Goal: Register for event/course

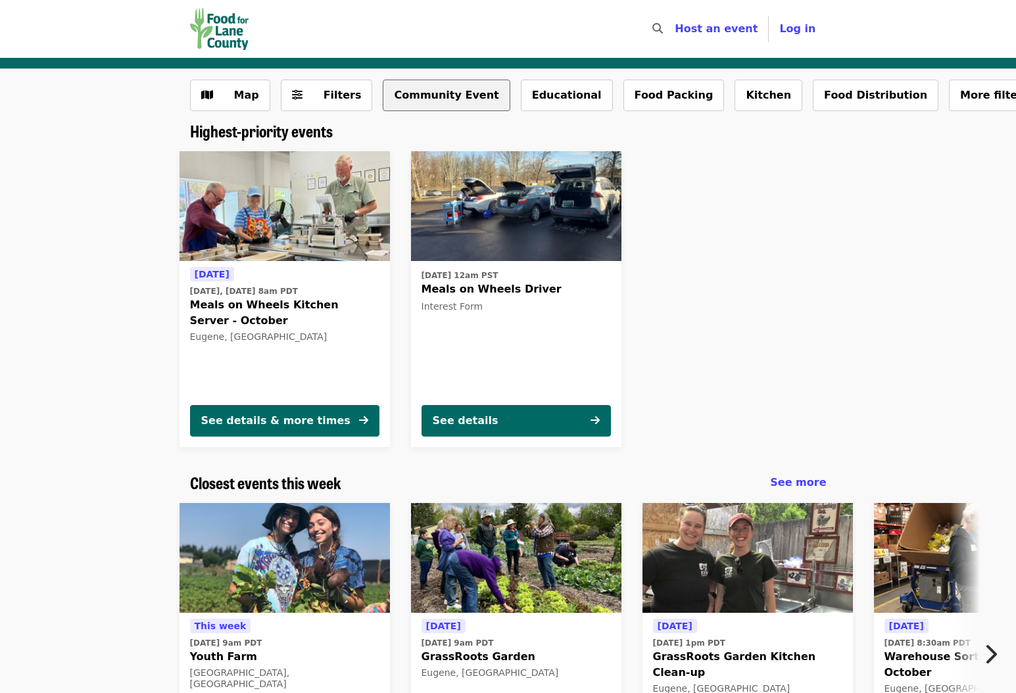
click at [435, 103] on button "Community Event" at bounding box center [446, 96] width 127 height 32
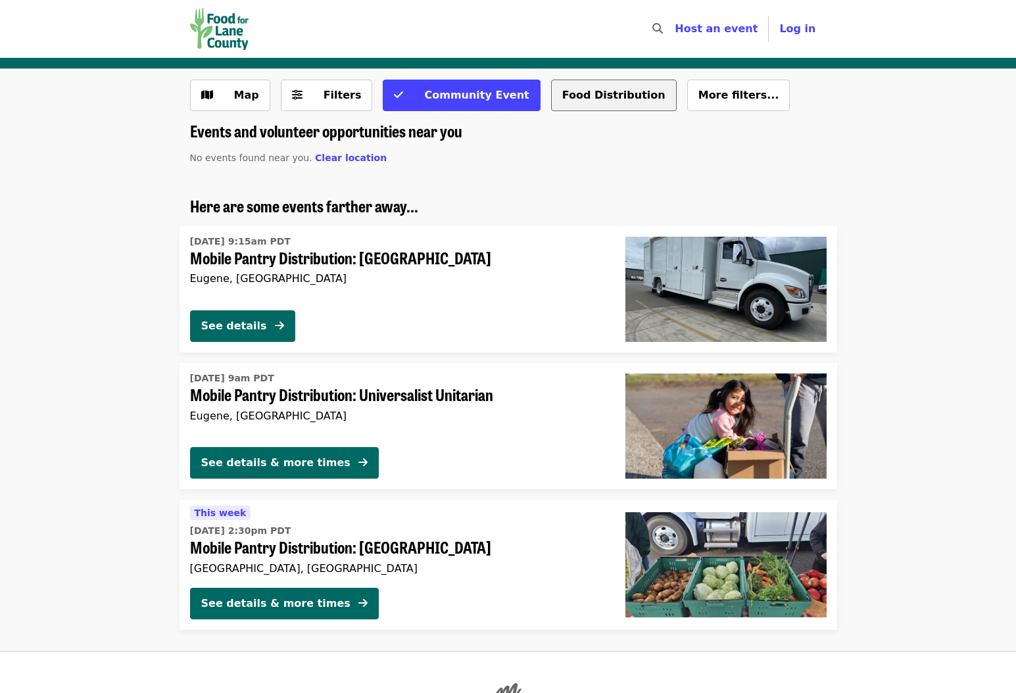
click at [596, 90] on button "Food Distribution" at bounding box center [614, 96] width 126 height 32
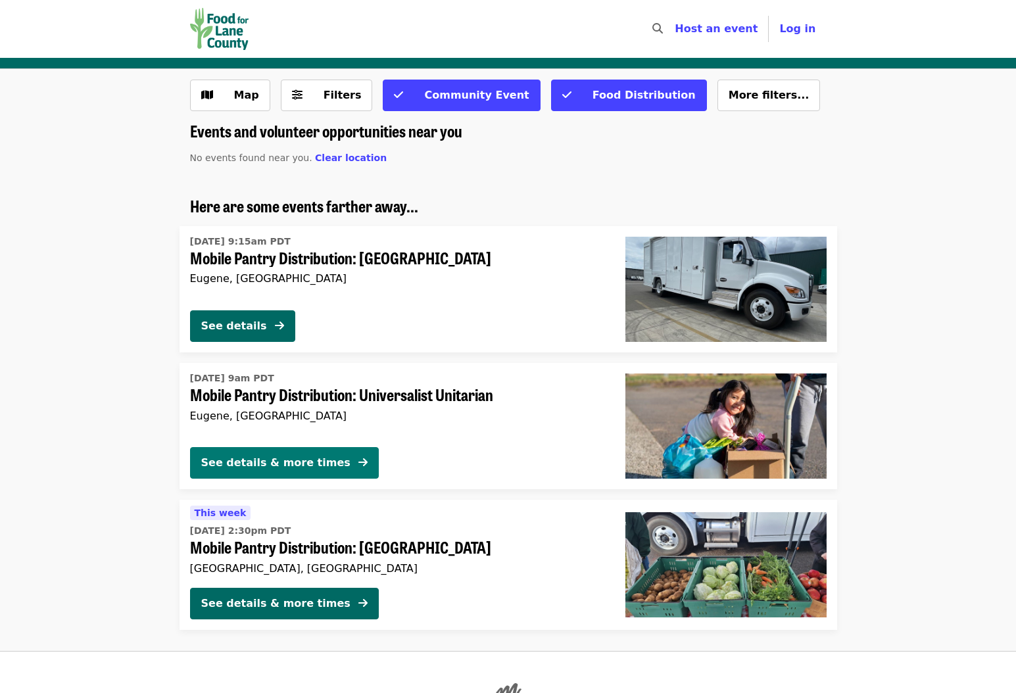
click at [256, 458] on div "See details & more times" at bounding box center [275, 463] width 149 height 16
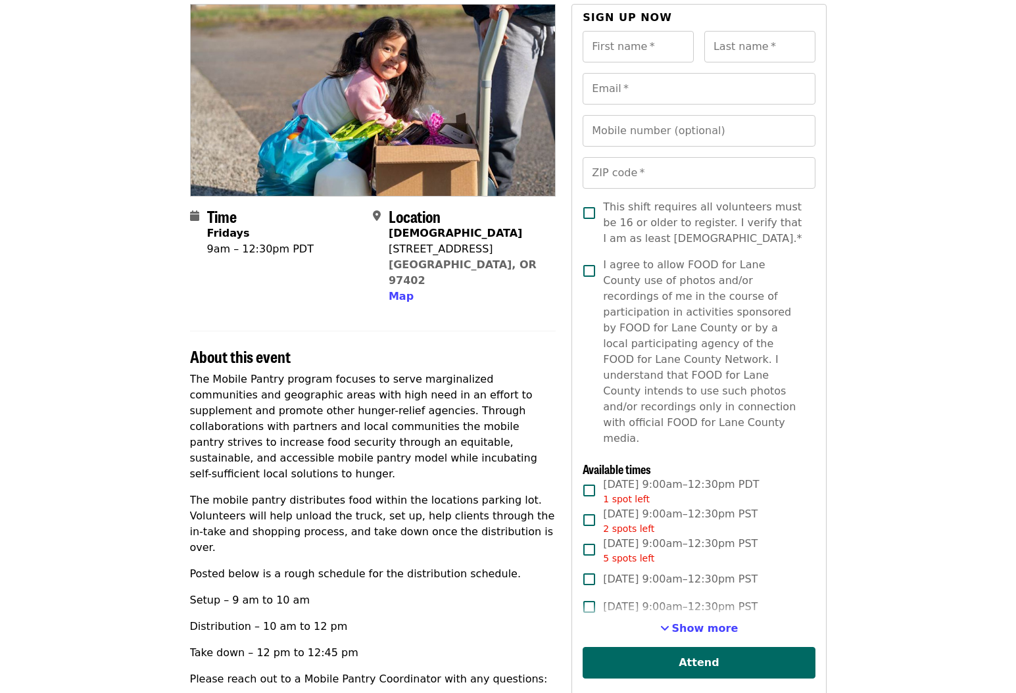
scroll to position [123, 0]
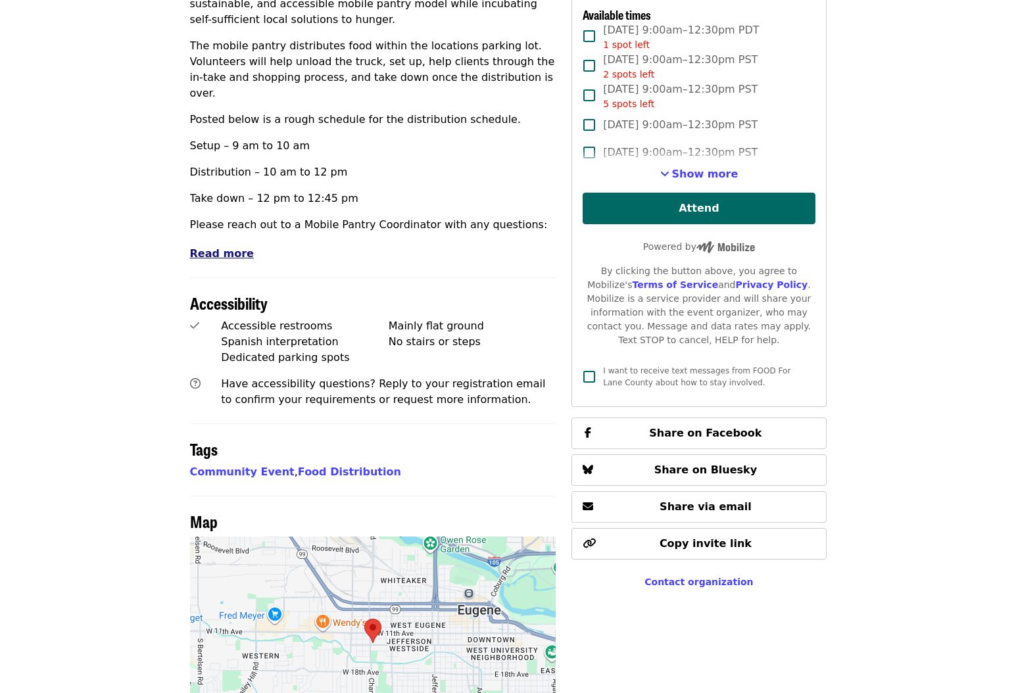
click at [226, 247] on span "Read more" at bounding box center [222, 253] width 64 height 12
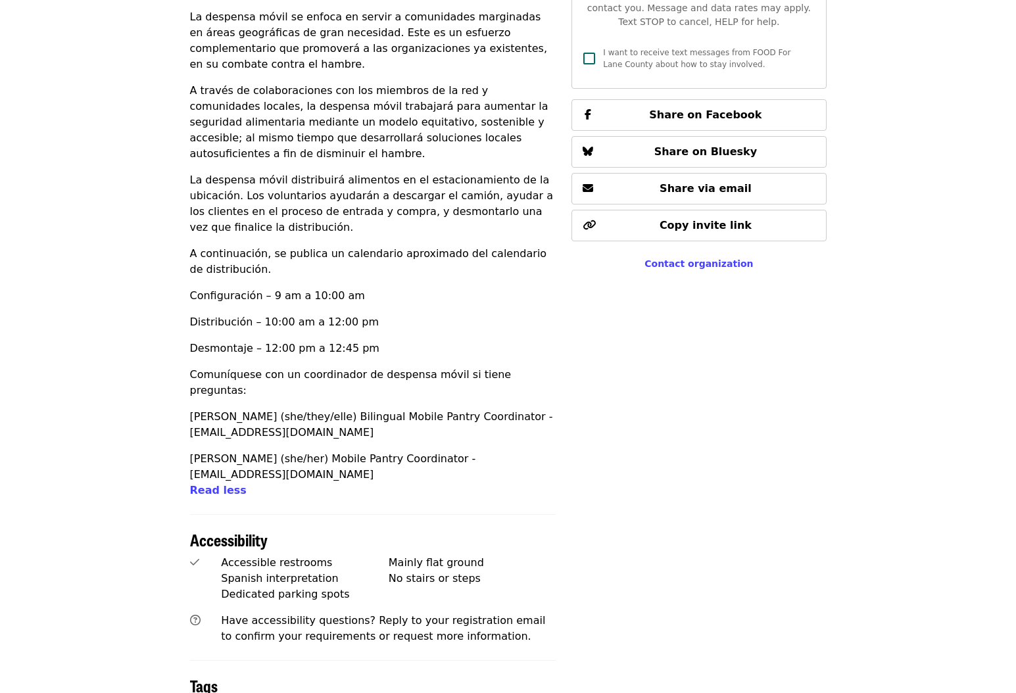
scroll to position [1607, 0]
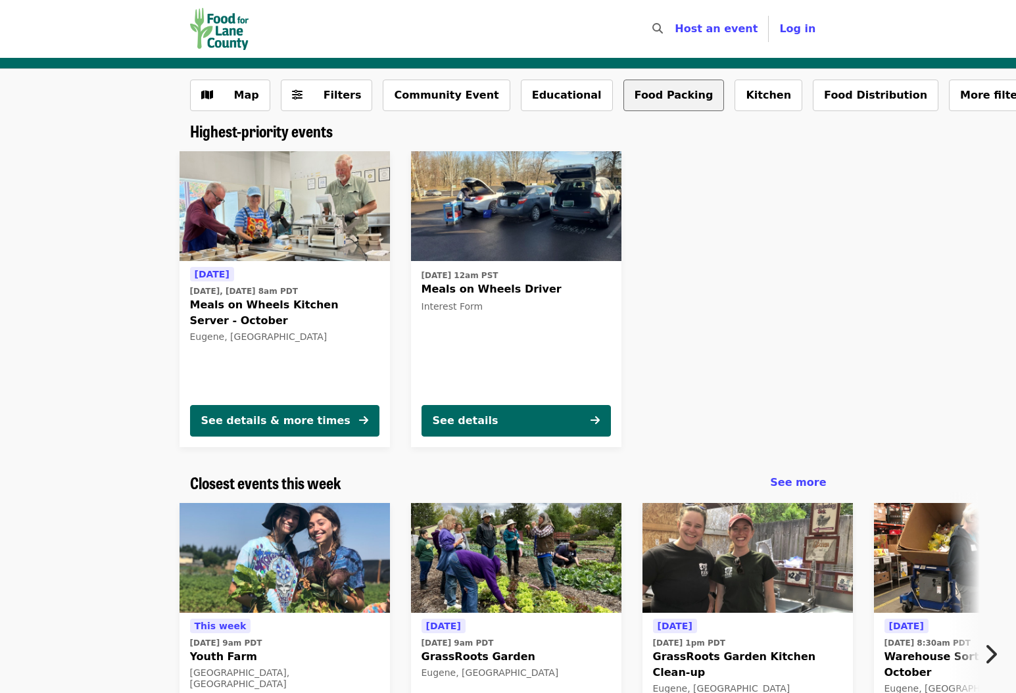
click at [650, 99] on button "Food Packing" at bounding box center [673, 96] width 101 height 32
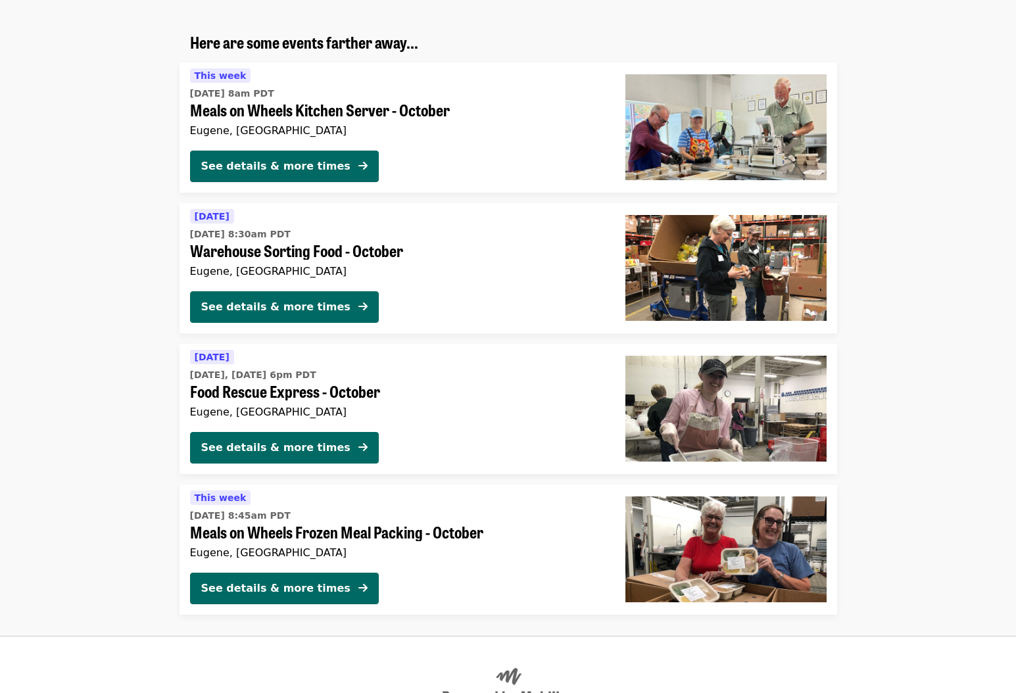
scroll to position [154, 0]
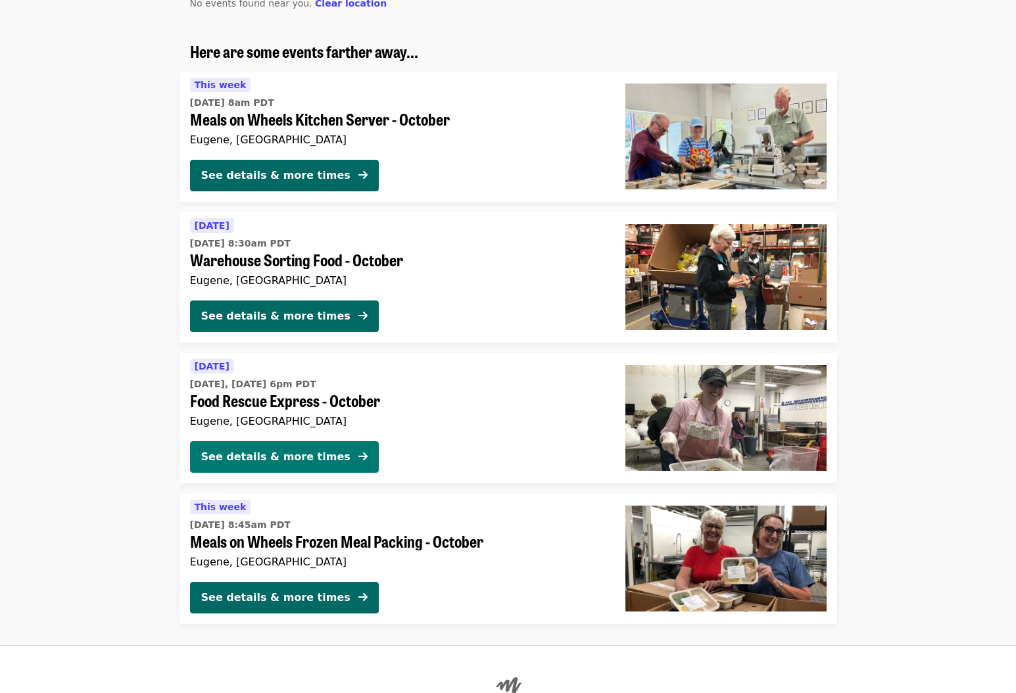
click at [297, 454] on div "See details & more times" at bounding box center [275, 457] width 149 height 16
